Goal: Task Accomplishment & Management: Complete application form

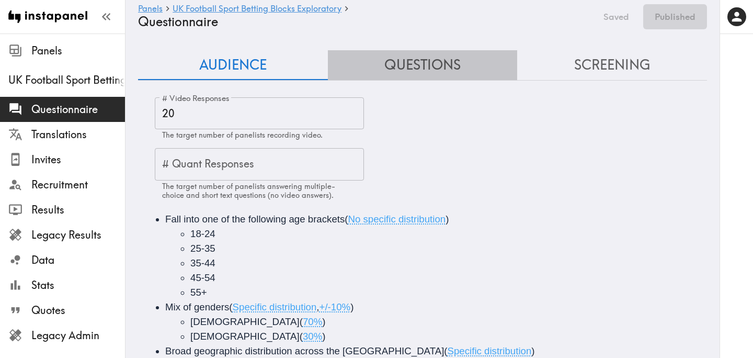
click at [431, 68] on button "Questions" at bounding box center [423, 65] width 190 height 30
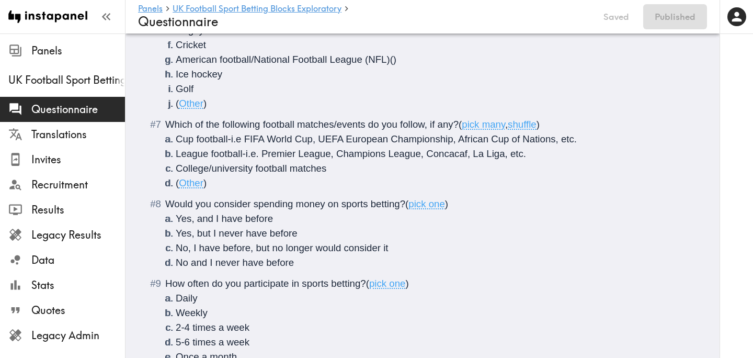
scroll to position [623, 0]
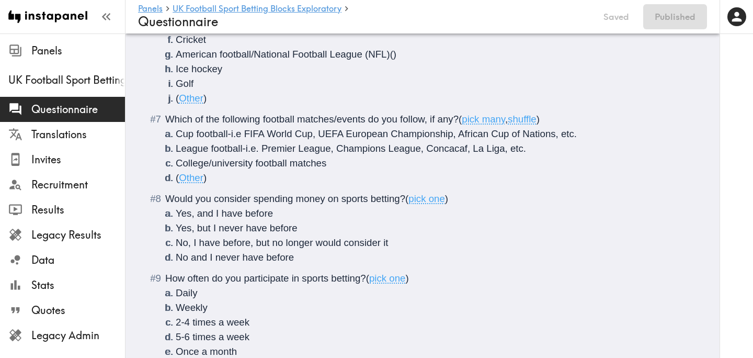
click at [297, 230] on li "Yes, but I never have before" at bounding box center [435, 228] width 519 height 15
click at [394, 245] on li "No, I have before, but no longer would consider it" at bounding box center [435, 242] width 519 height 15
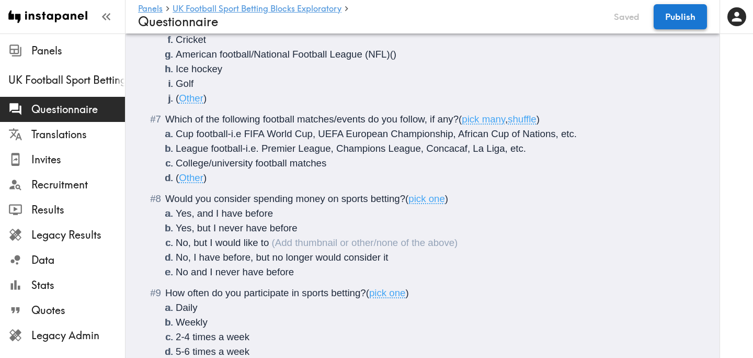
click at [693, 14] on button "Publish" at bounding box center [680, 16] width 53 height 25
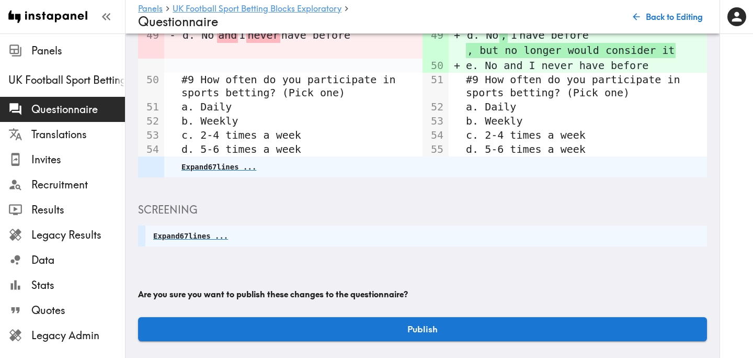
scroll to position [259, 0]
click at [465, 329] on button "Publish" at bounding box center [422, 329] width 569 height 24
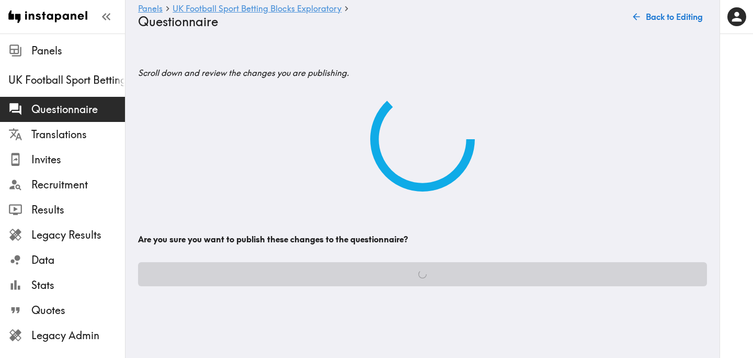
scroll to position [0, 0]
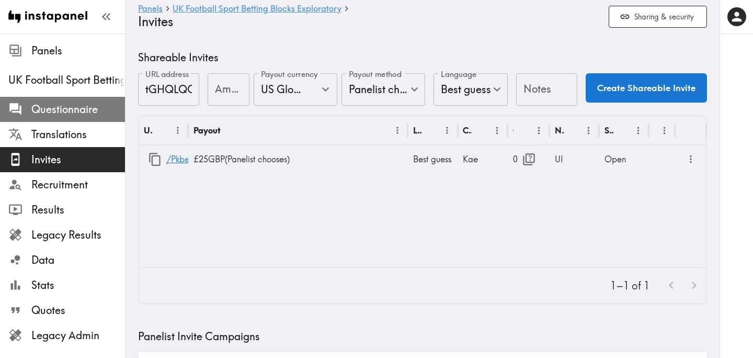
click at [92, 112] on span "Questionnaire" at bounding box center [78, 109] width 94 height 15
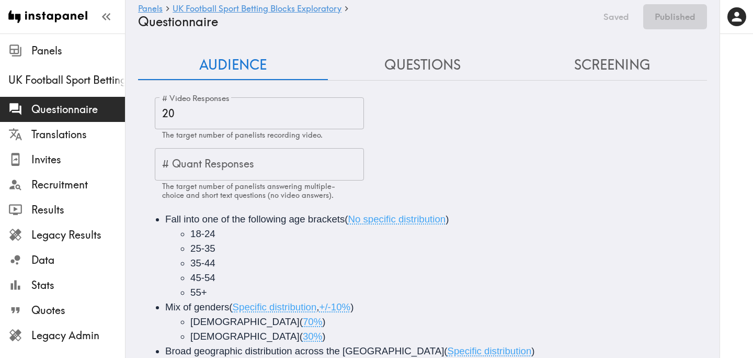
click at [402, 65] on button "Questions" at bounding box center [423, 65] width 190 height 30
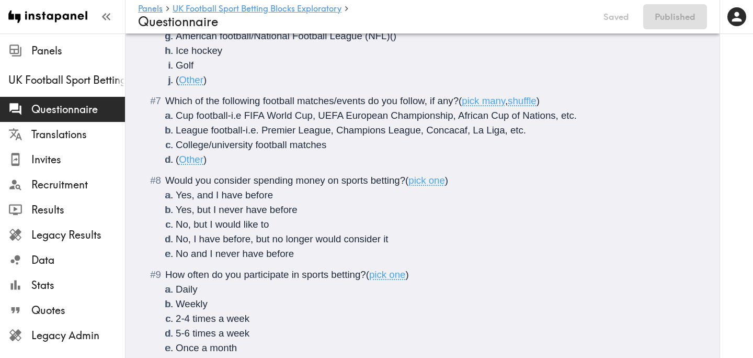
scroll to position [641, 0]
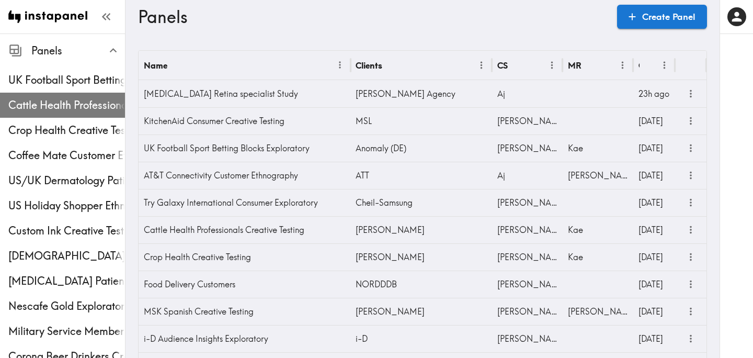
click at [66, 95] on div "Cattle Health Professionals Creative Testing" at bounding box center [62, 105] width 125 height 27
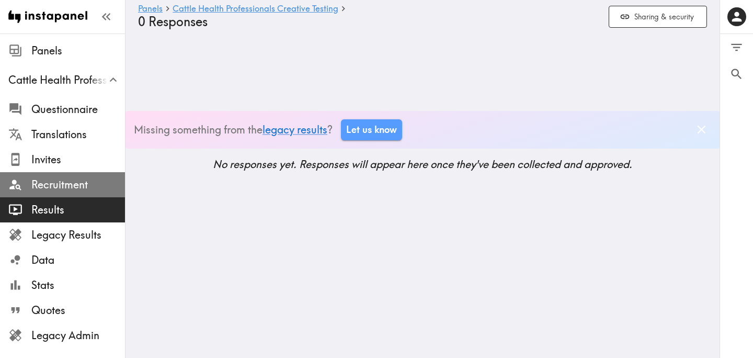
click at [76, 183] on span "Recruitment" at bounding box center [78, 184] width 94 height 15
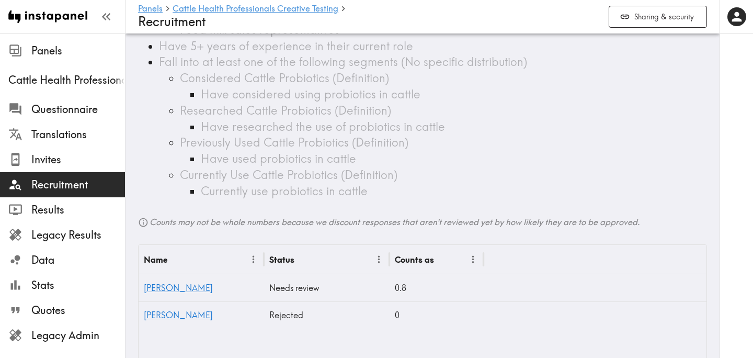
scroll to position [314, 0]
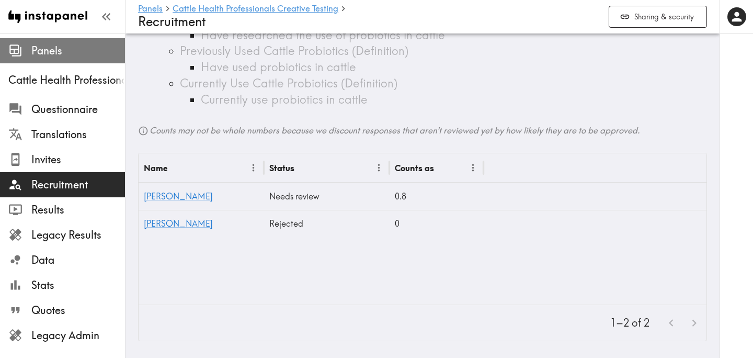
click at [44, 43] on span "Panels" at bounding box center [78, 50] width 94 height 19
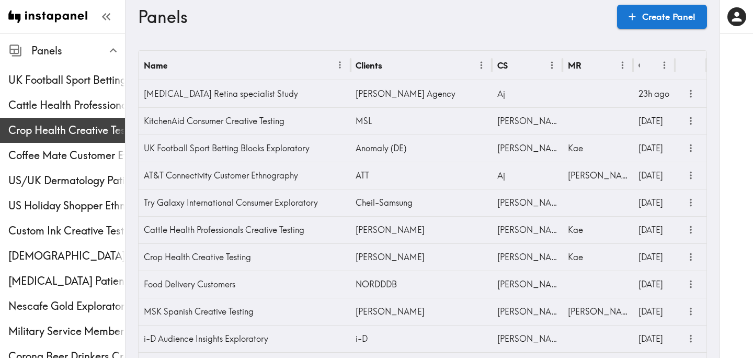
click at [62, 127] on span "Crop Health Creative Testing" at bounding box center [66, 130] width 117 height 15
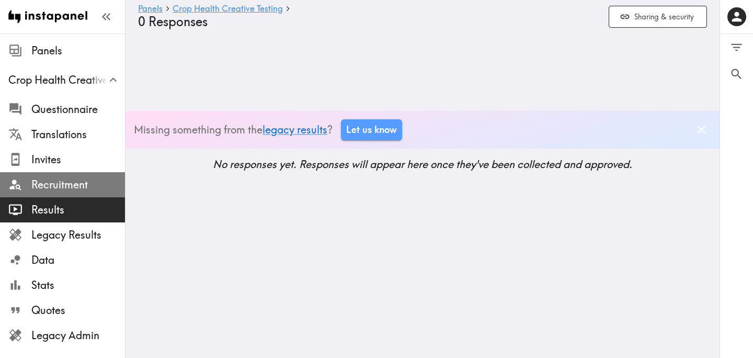
click at [73, 183] on span "Recruitment" at bounding box center [78, 184] width 94 height 15
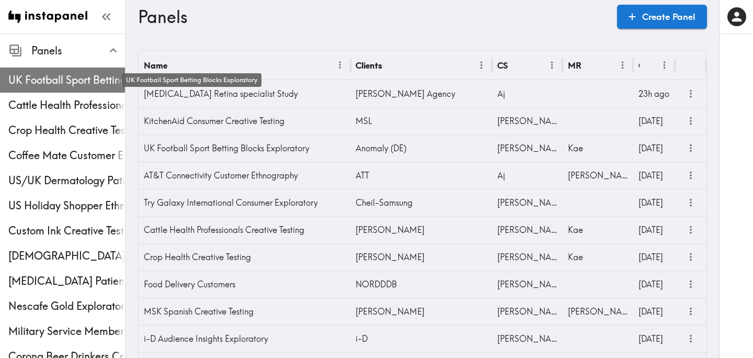
click at [63, 86] on span "UK Football Sport Betting Blocks Exploratory" at bounding box center [66, 80] width 117 height 15
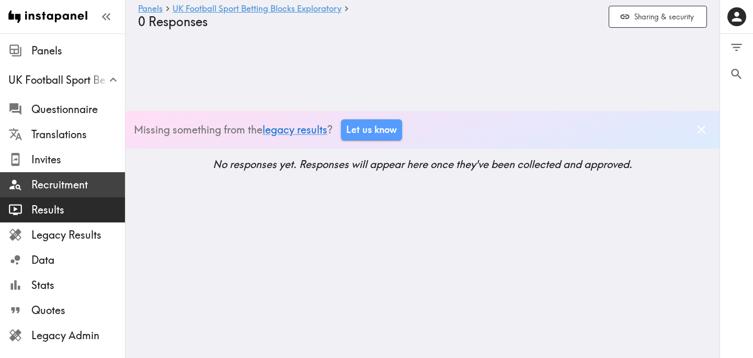
click at [47, 184] on span "Recruitment" at bounding box center [78, 184] width 94 height 15
